Goal: Task Accomplishment & Management: Use online tool/utility

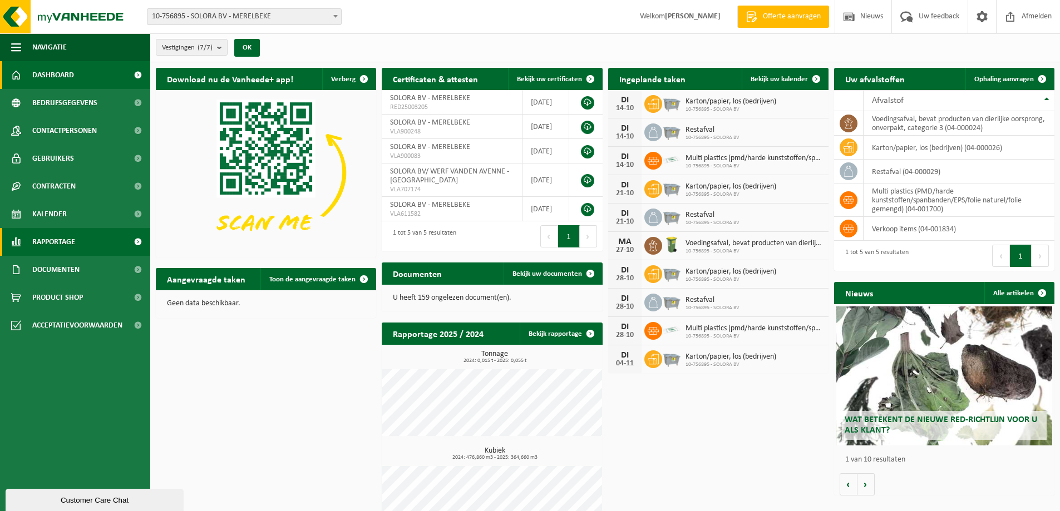
click at [86, 240] on link "Rapportage" at bounding box center [75, 242] width 150 height 28
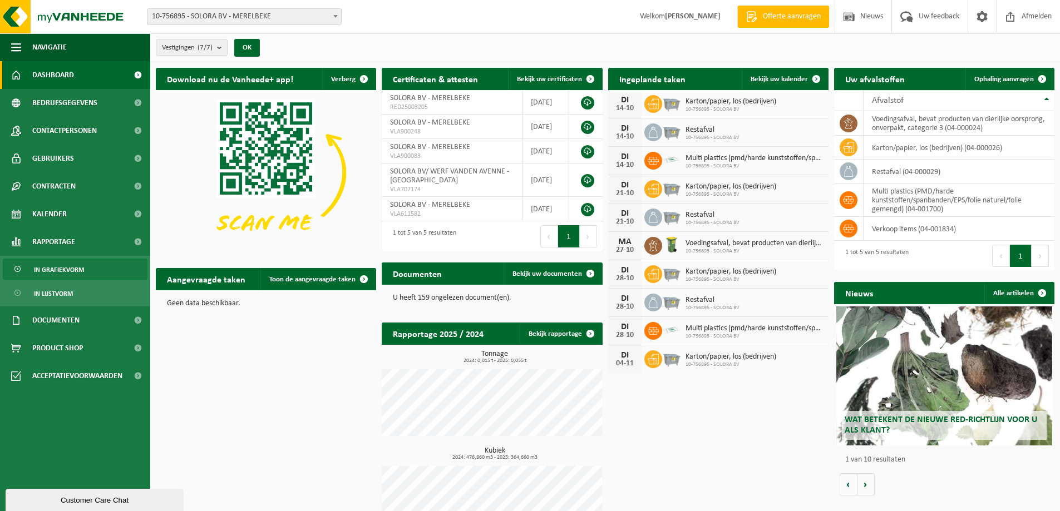
click at [71, 270] on span "In grafiekvorm" at bounding box center [59, 269] width 50 height 21
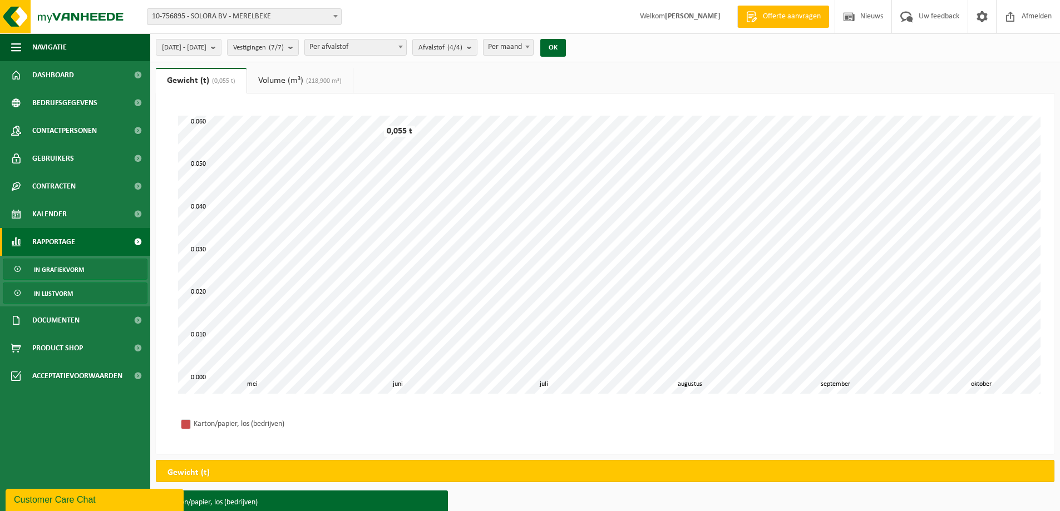
click at [55, 298] on span "In lijstvorm" at bounding box center [53, 293] width 39 height 21
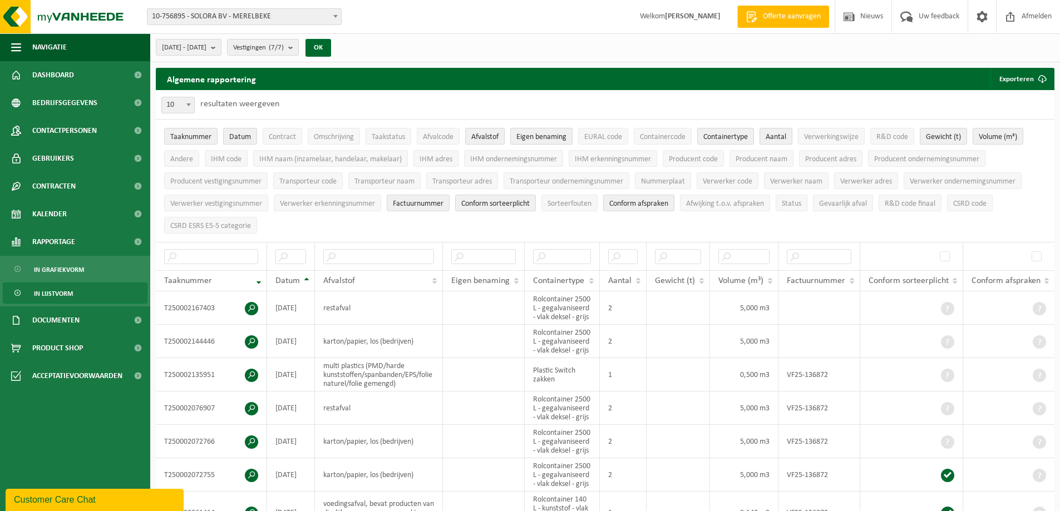
click at [534, 137] on span "Eigen benaming" at bounding box center [541, 137] width 50 height 8
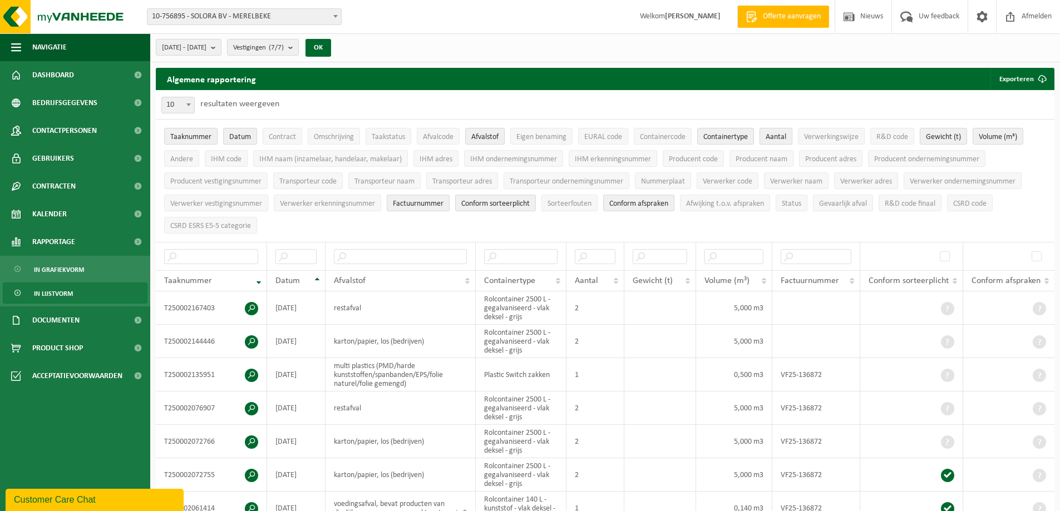
click at [772, 133] on span "Aantal" at bounding box center [776, 137] width 21 height 8
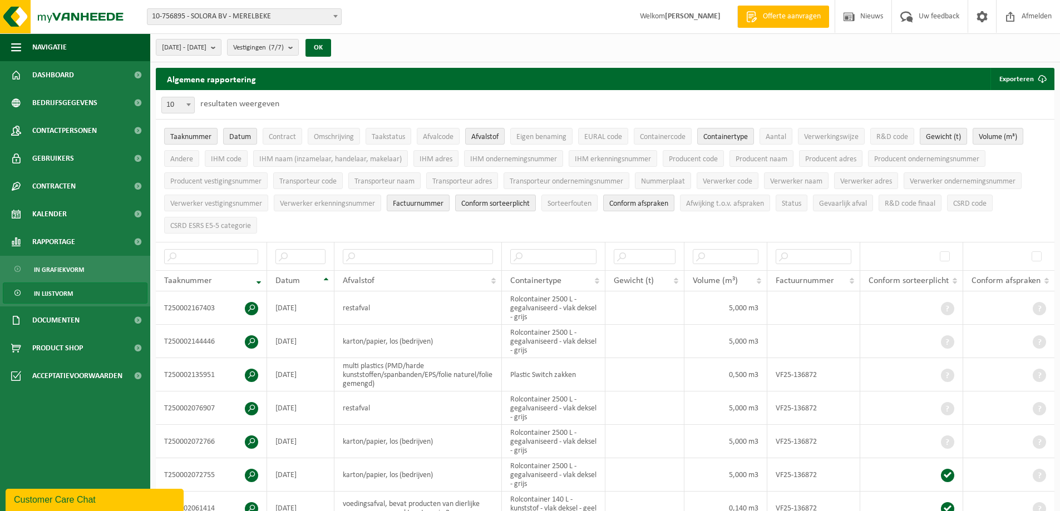
click at [949, 140] on span "Gewicht (t)" at bounding box center [943, 137] width 35 height 8
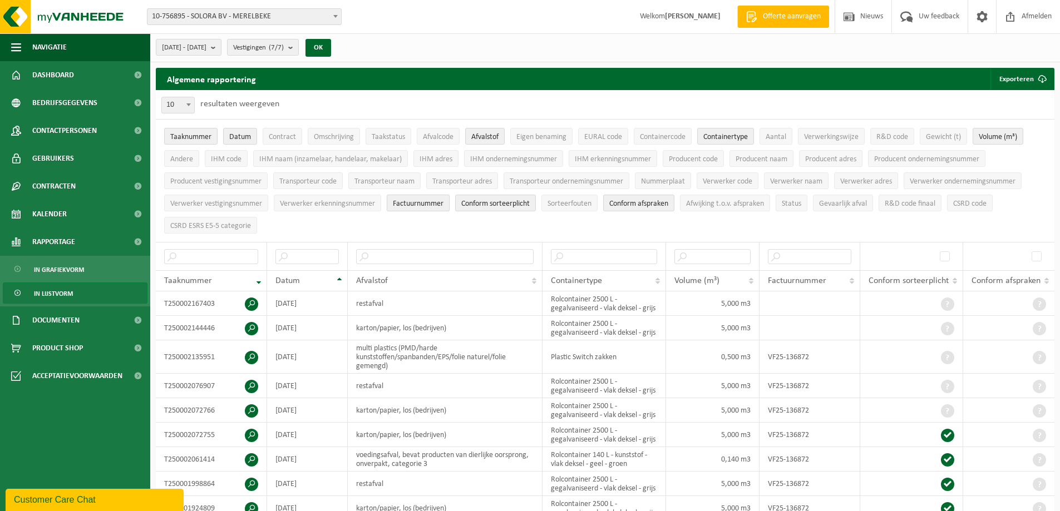
click at [430, 208] on button "Factuurnummer" at bounding box center [418, 203] width 63 height 17
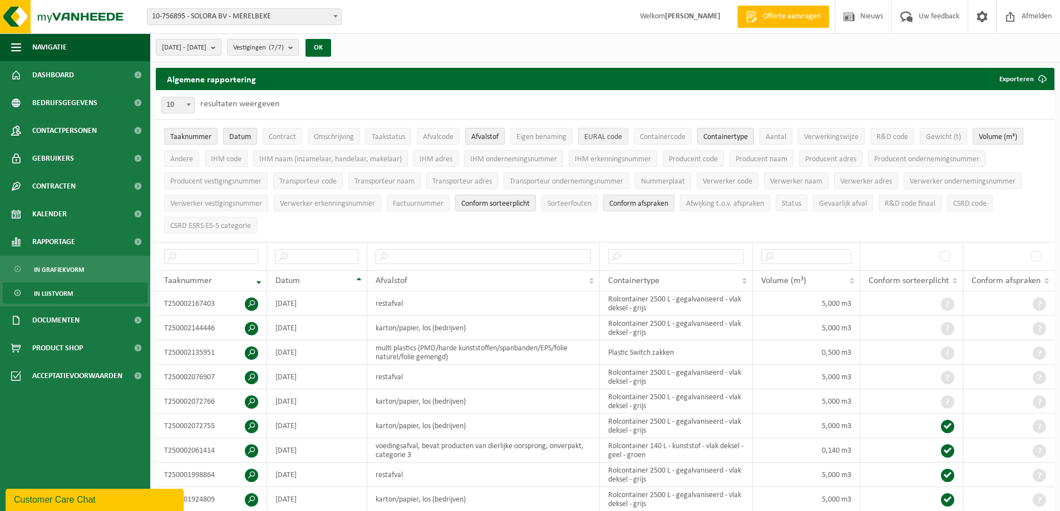
click at [597, 140] on span "EURAL code" at bounding box center [603, 137] width 38 height 8
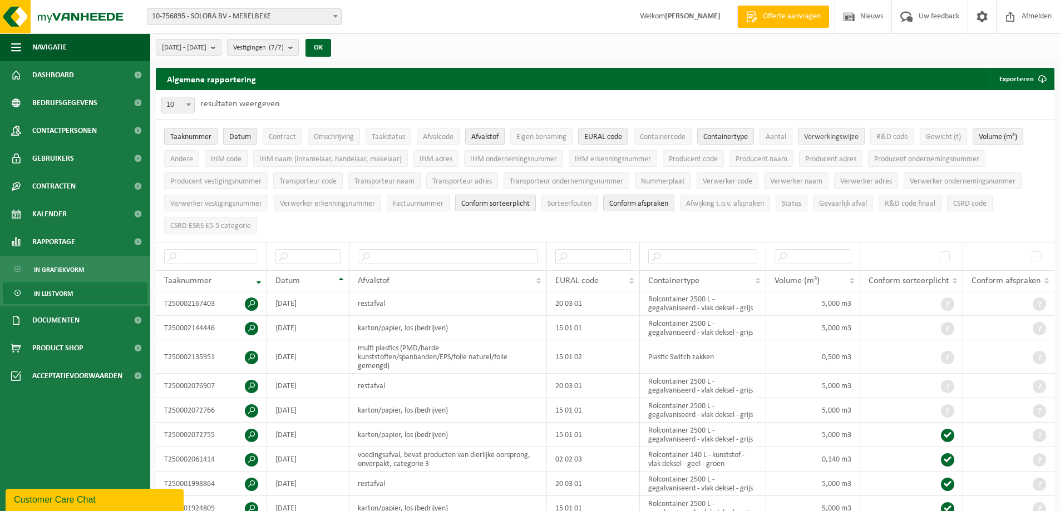
click at [827, 135] on span "Verwerkingswijze" at bounding box center [831, 137] width 55 height 8
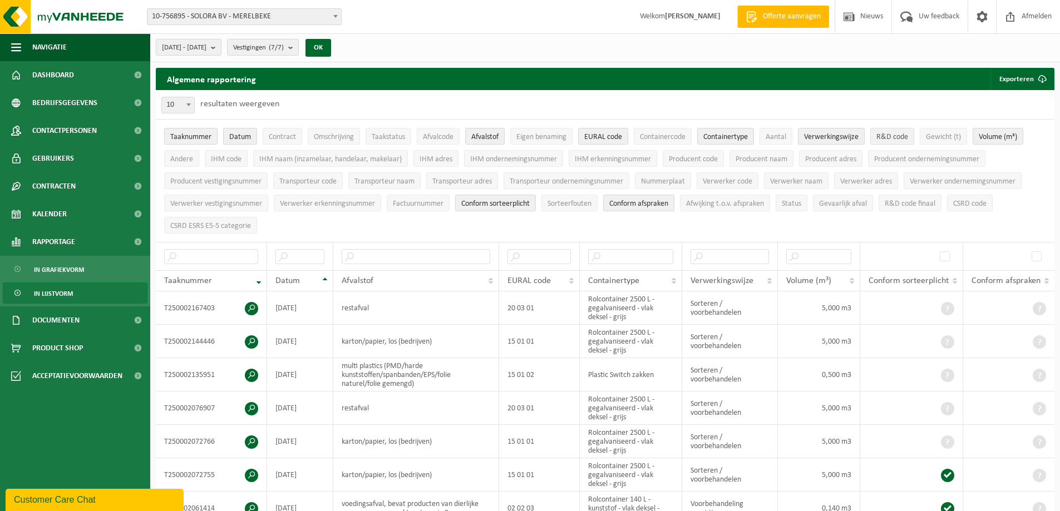
click at [895, 134] on span "R&D code" at bounding box center [892, 137] width 32 height 8
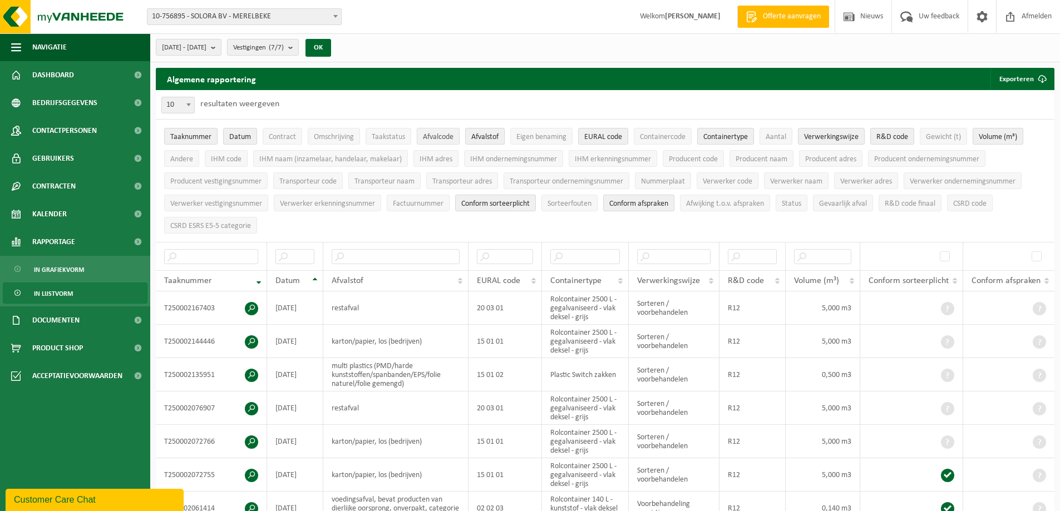
click at [443, 133] on span "Afvalcode" at bounding box center [438, 137] width 31 height 8
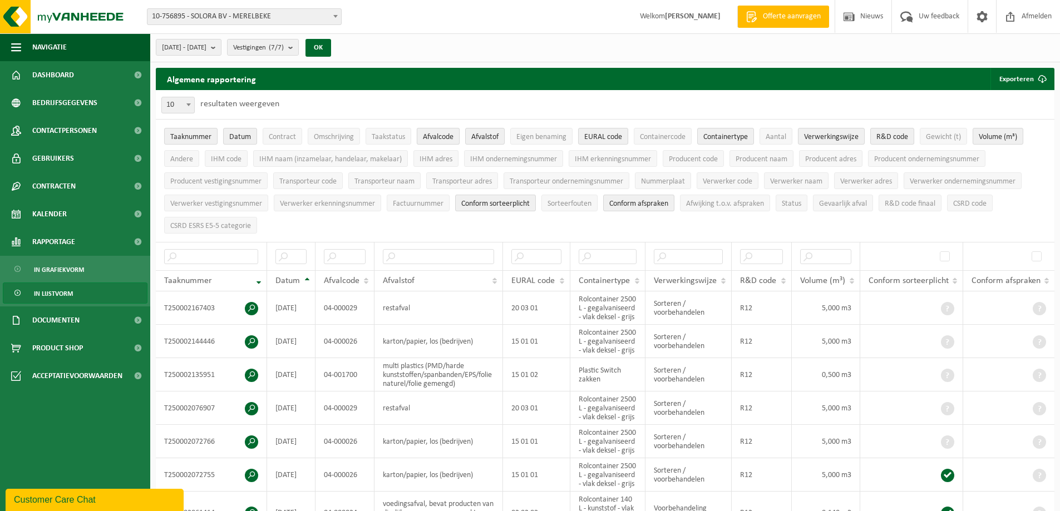
click at [443, 133] on span "Afvalcode" at bounding box center [438, 137] width 31 height 8
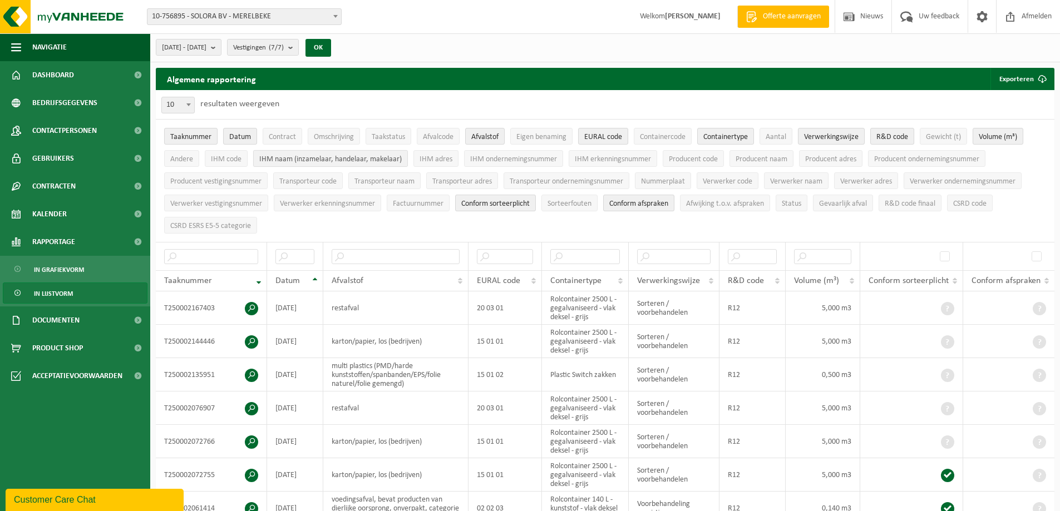
click at [281, 155] on span "IHM naam (inzamelaar, handelaar, makelaar)" at bounding box center [330, 159] width 142 height 8
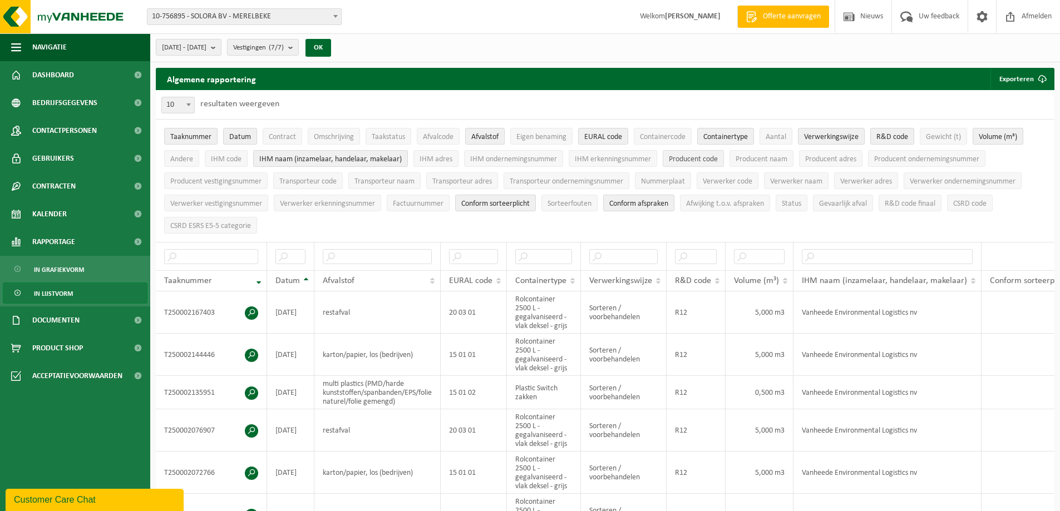
click at [700, 159] on span "Producent code" at bounding box center [693, 159] width 49 height 8
click at [378, 180] on span "Transporteur naam" at bounding box center [384, 182] width 60 height 8
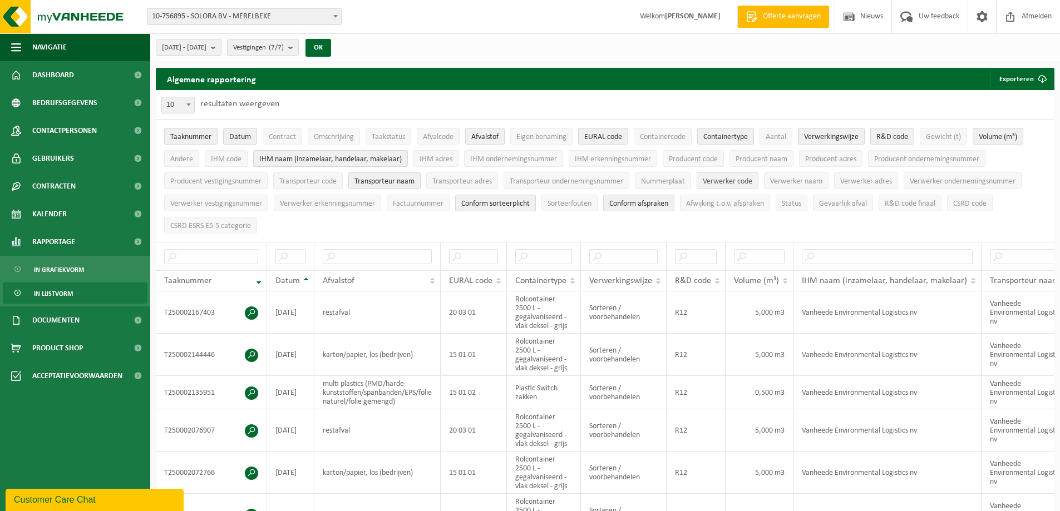
click at [738, 182] on span "Verwerker code" at bounding box center [728, 182] width 50 height 8
click at [795, 179] on span "Verwerker naam" at bounding box center [796, 182] width 52 height 8
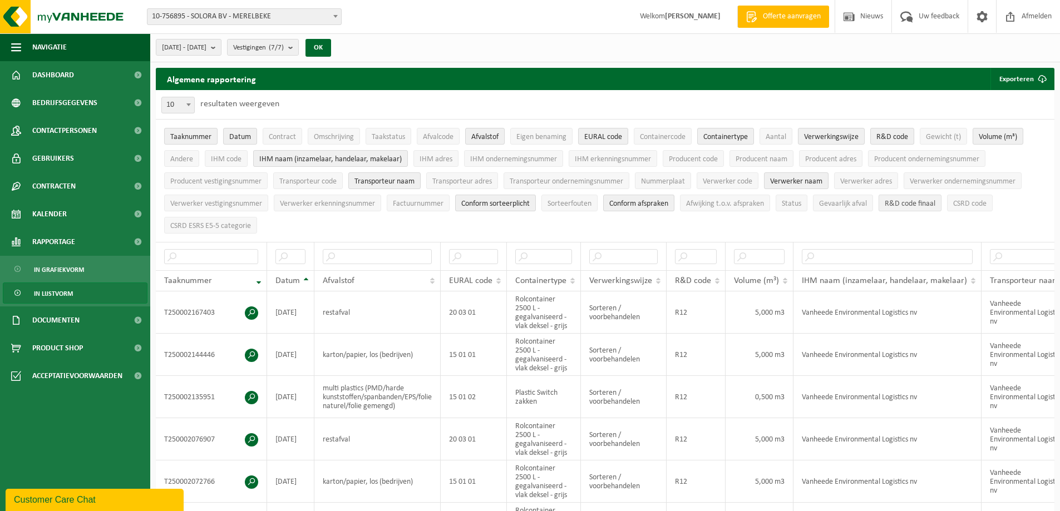
click at [924, 200] on span "R&D code finaal" at bounding box center [910, 204] width 51 height 8
click at [987, 206] on span "CSRD code" at bounding box center [969, 204] width 33 height 8
click at [221, 42] on b "submit" at bounding box center [216, 48] width 10 height 16
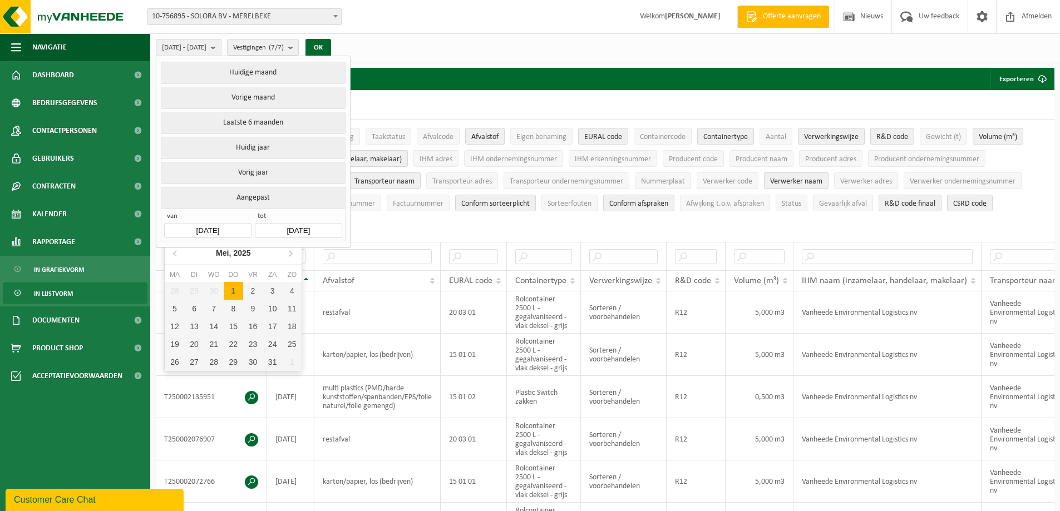
click at [221, 230] on input "[DATE]" at bounding box center [207, 230] width 87 height 15
click at [171, 256] on icon at bounding box center [176, 253] width 18 height 18
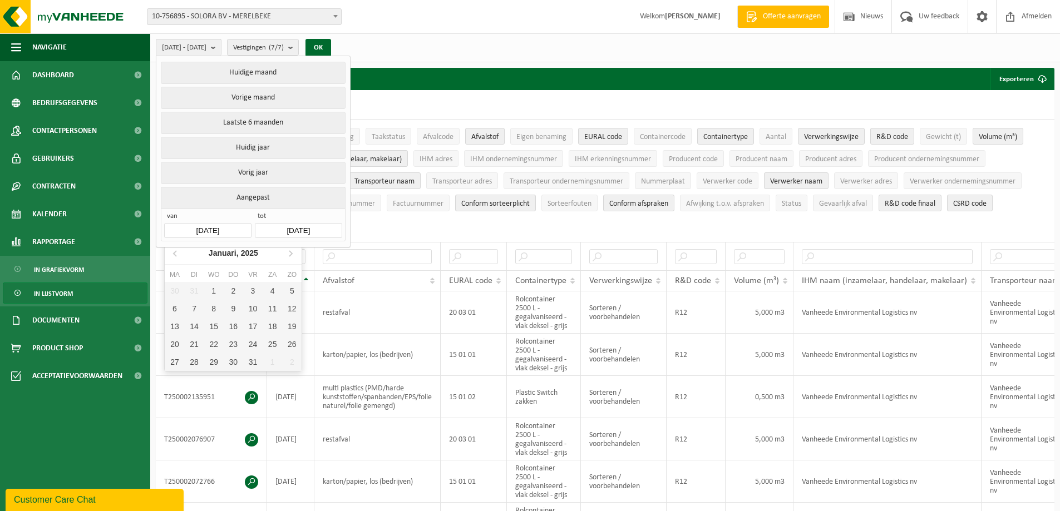
click at [210, 282] on div "ma di wo do vr za zo 30 31 1 2 3 4 5 6 7 8 9 10 11 12 13 14 15 16 17 18 19 20 2…" at bounding box center [233, 320] width 137 height 102
click at [211, 292] on div "1" at bounding box center [213, 291] width 19 height 18
type input "[DATE]"
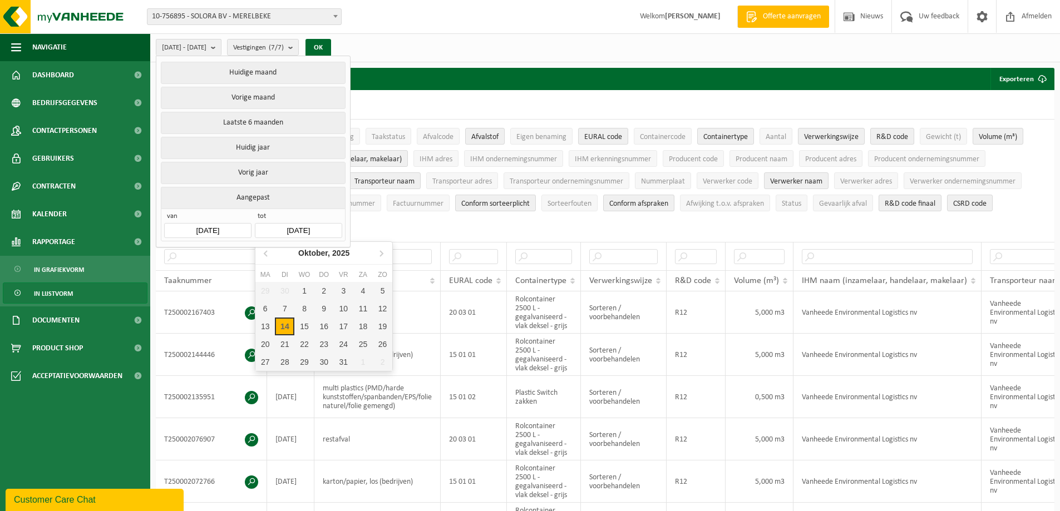
click at [306, 228] on input "[DATE]" at bounding box center [298, 230] width 87 height 15
click at [287, 328] on div "14" at bounding box center [284, 327] width 19 height 18
type input "[DATE]"
click at [309, 48] on button "OK" at bounding box center [297, 48] width 26 height 18
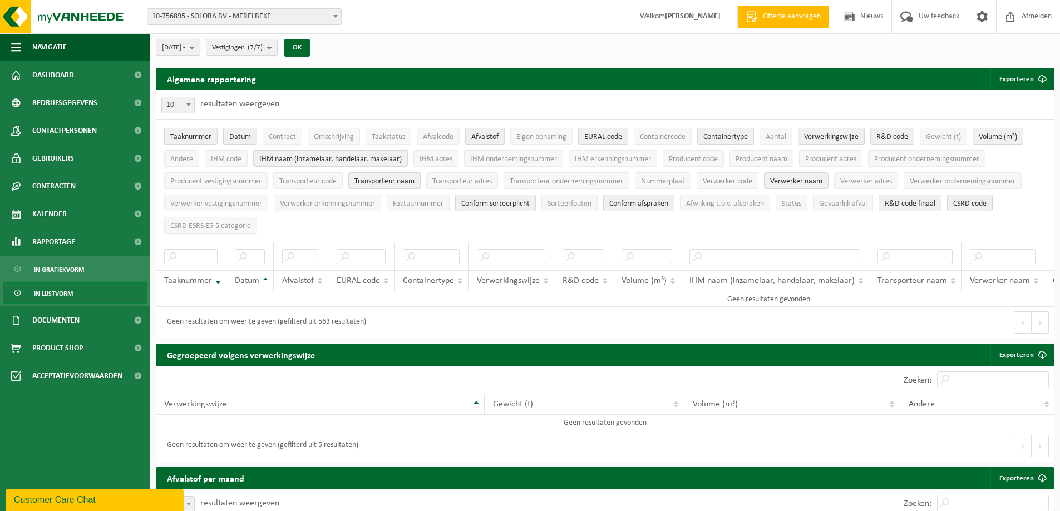
click at [200, 50] on button "[DATE] -" at bounding box center [178, 47] width 45 height 17
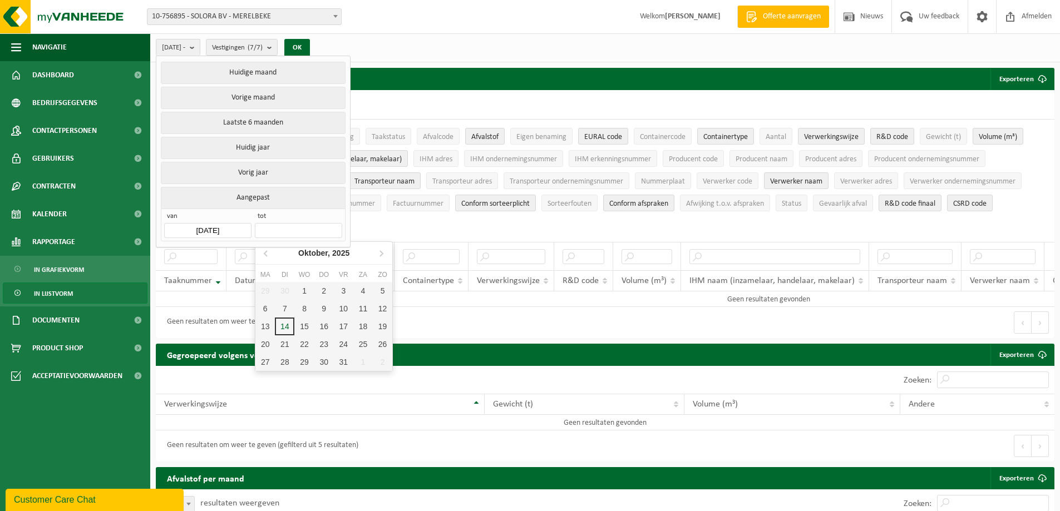
click at [279, 223] on input "text" at bounding box center [298, 230] width 87 height 15
click at [285, 326] on div "14" at bounding box center [284, 327] width 19 height 18
type input "[DATE]"
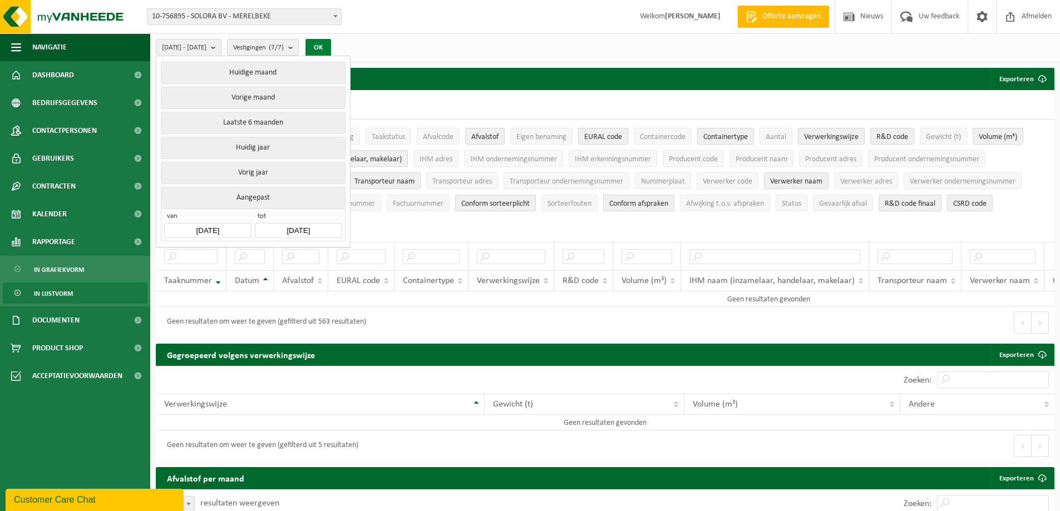
click at [331, 47] on button "OK" at bounding box center [319, 48] width 26 height 18
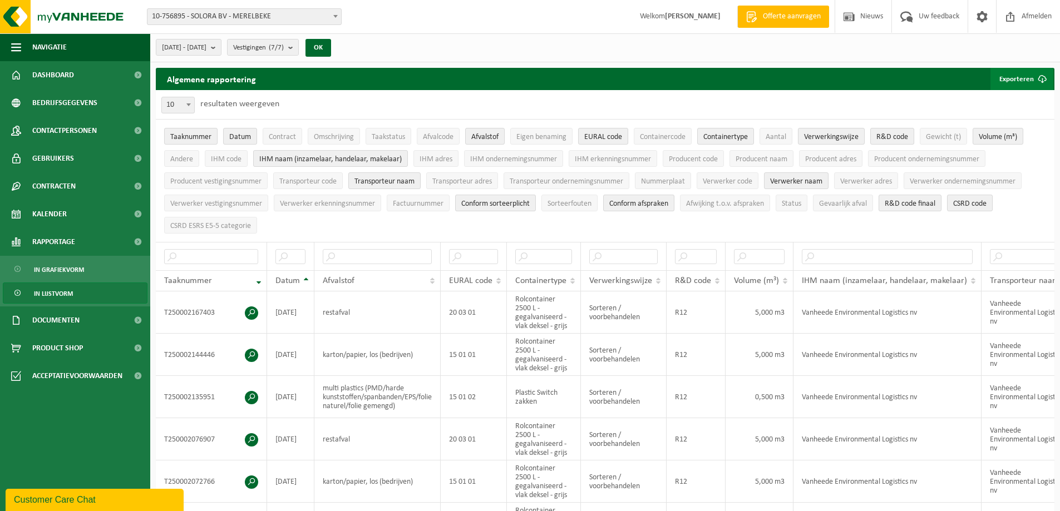
click at [1013, 83] on button "Exporteren" at bounding box center [1022, 79] width 63 height 22
click at [1021, 102] on link "Enkel mijn selectie" at bounding box center [1002, 101] width 101 height 22
